Goal: Check status

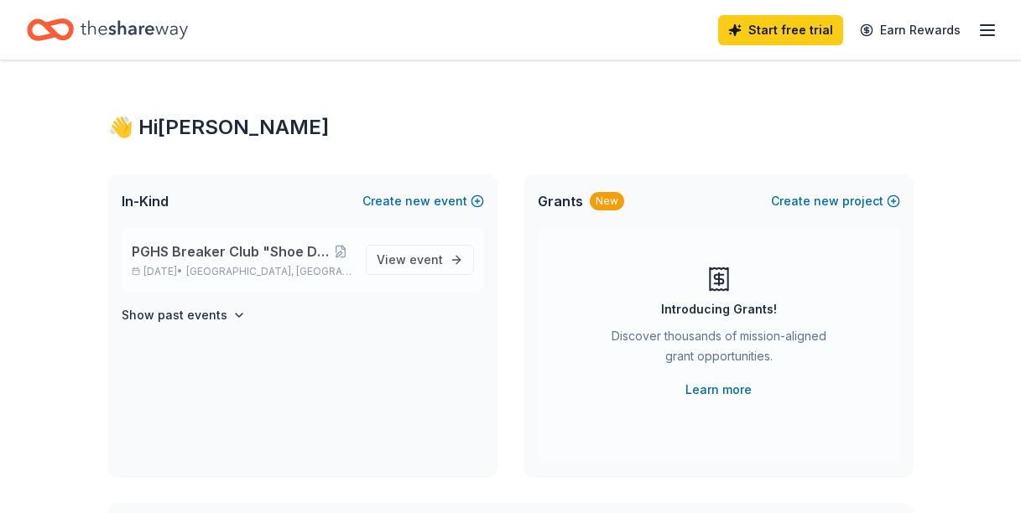
click at [242, 252] on span "PGHS Breaker Club "Shoe Dance" Fundraiser" at bounding box center [231, 252] width 199 height 20
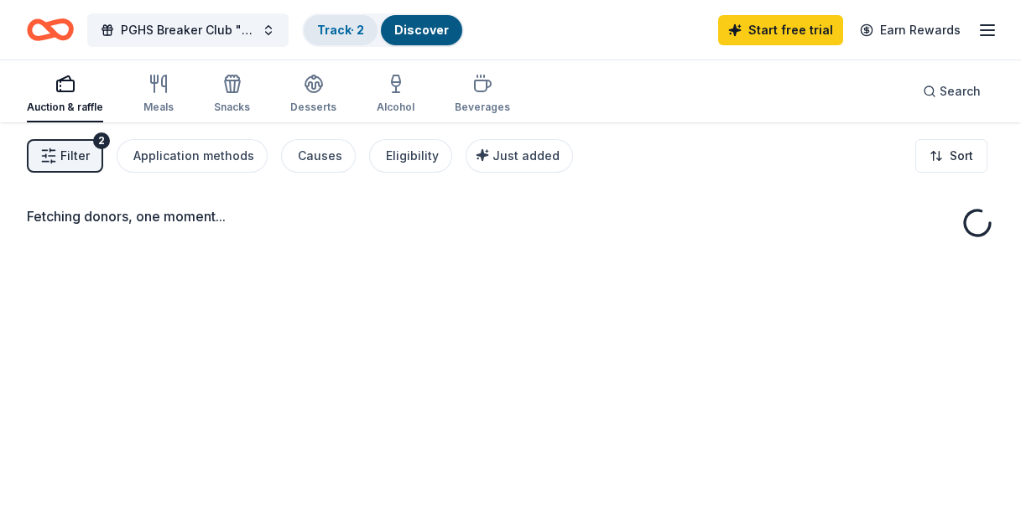
click at [338, 28] on link "Track · 2" at bounding box center [340, 30] width 47 height 14
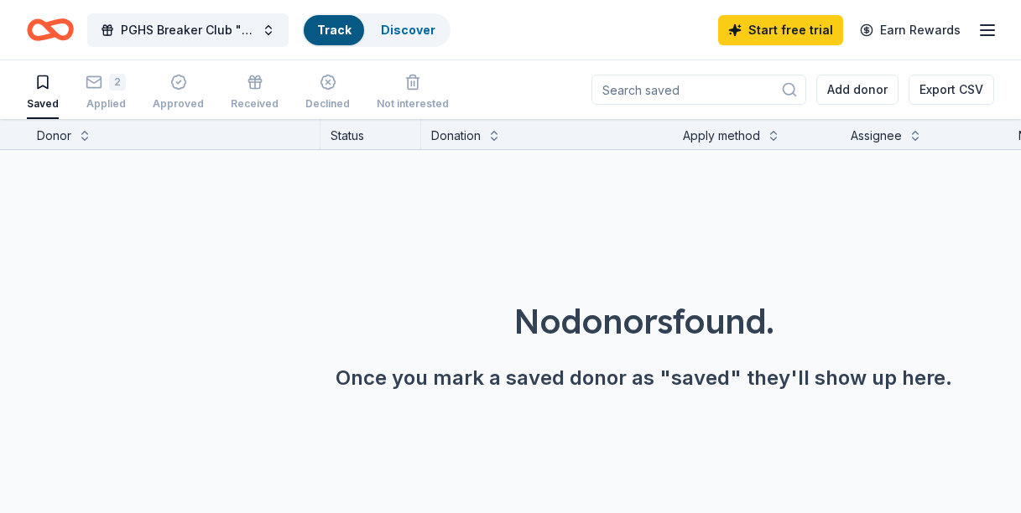
click at [334, 32] on link "Track" at bounding box center [334, 30] width 34 height 14
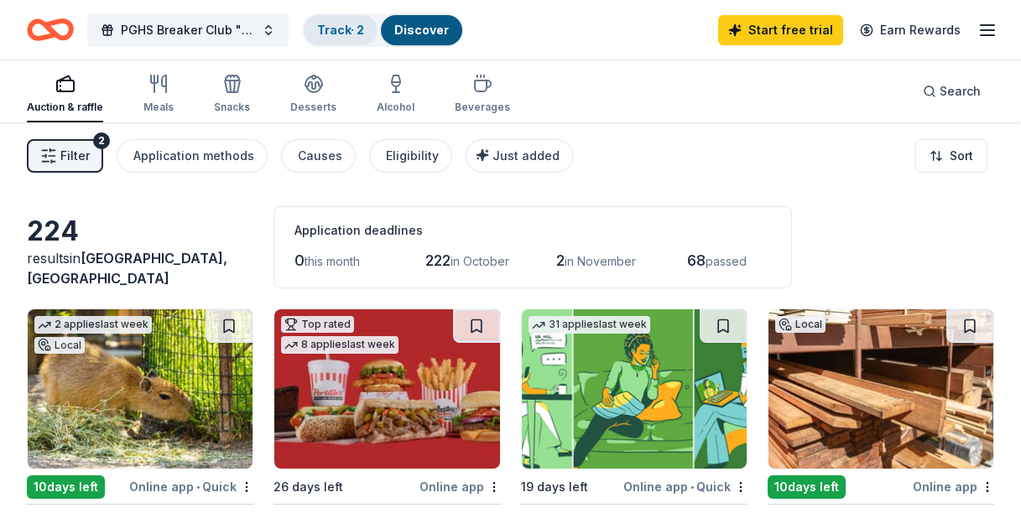
click at [342, 29] on link "Track · 2" at bounding box center [340, 30] width 47 height 14
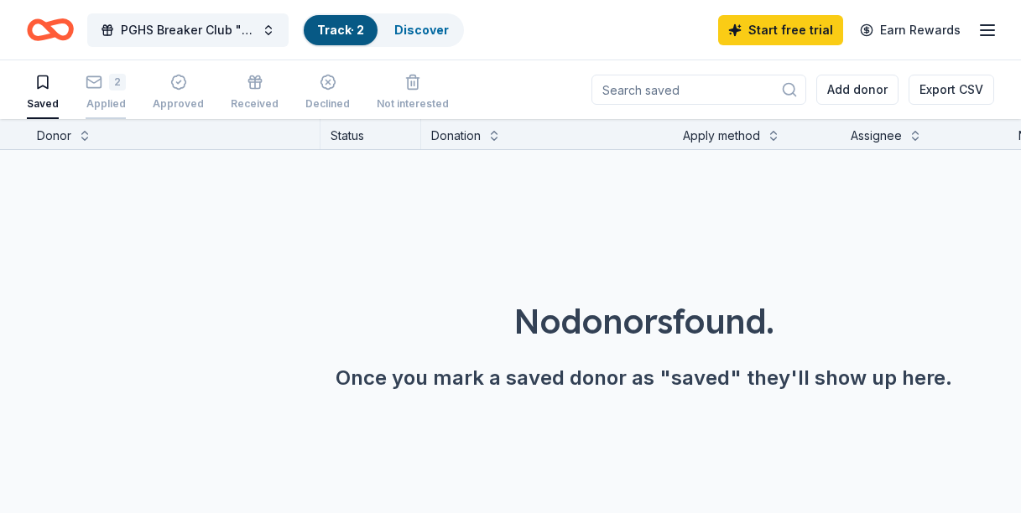
click at [114, 94] on div "2 Applied" at bounding box center [106, 92] width 40 height 37
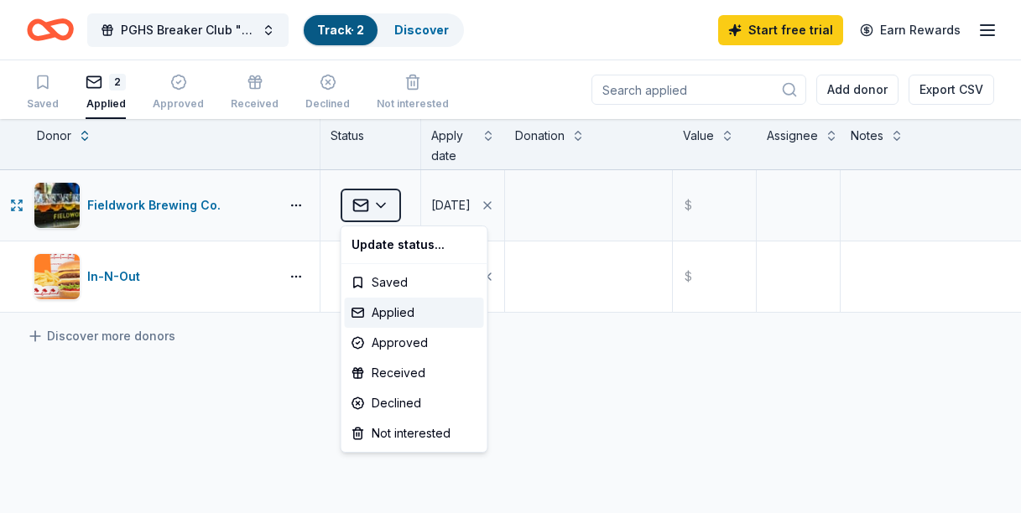
click at [382, 207] on html "PGHS Breaker Club "Shoe Dance" Fundraiser Track · 2 Discover Start free trial E…" at bounding box center [510, 256] width 1021 height 513
click at [296, 371] on html "PGHS Breaker Club "Shoe Dance" Fundraiser Track · 2 Discover Start free trial E…" at bounding box center [510, 256] width 1021 height 513
